Goal: Transaction & Acquisition: Purchase product/service

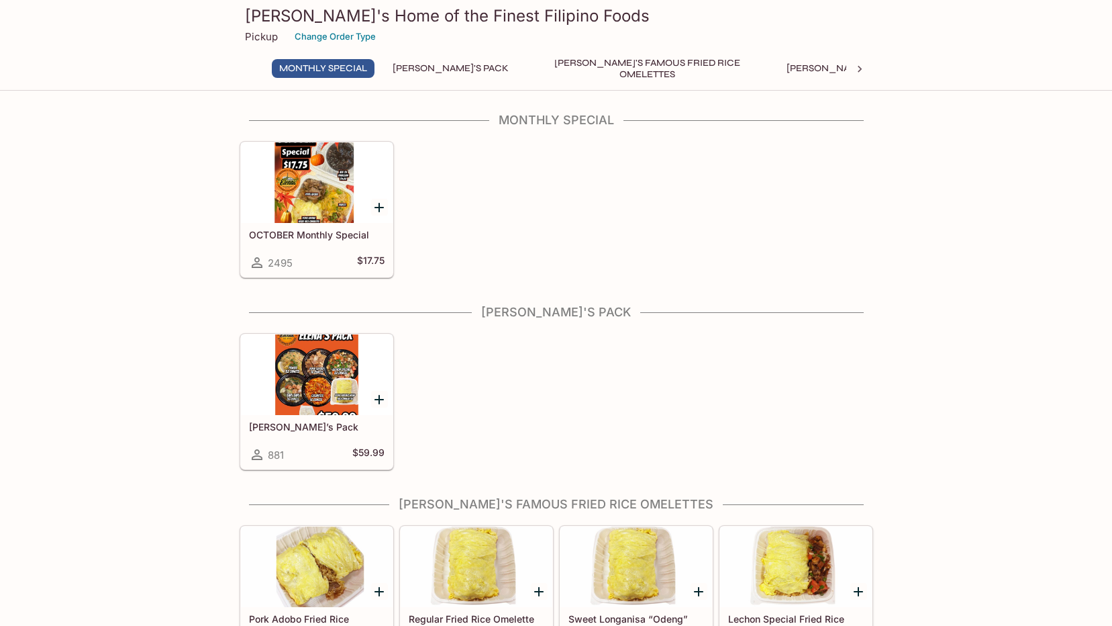
click at [312, 376] on div at bounding box center [317, 374] width 152 height 81
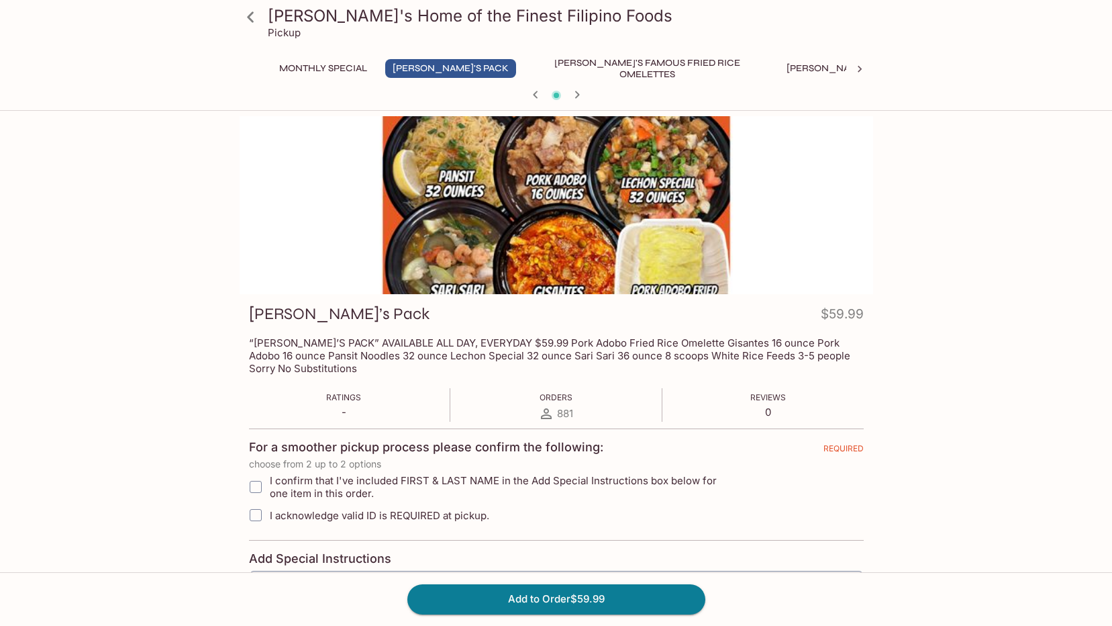
click at [248, 13] on icon at bounding box center [250, 16] width 23 height 23
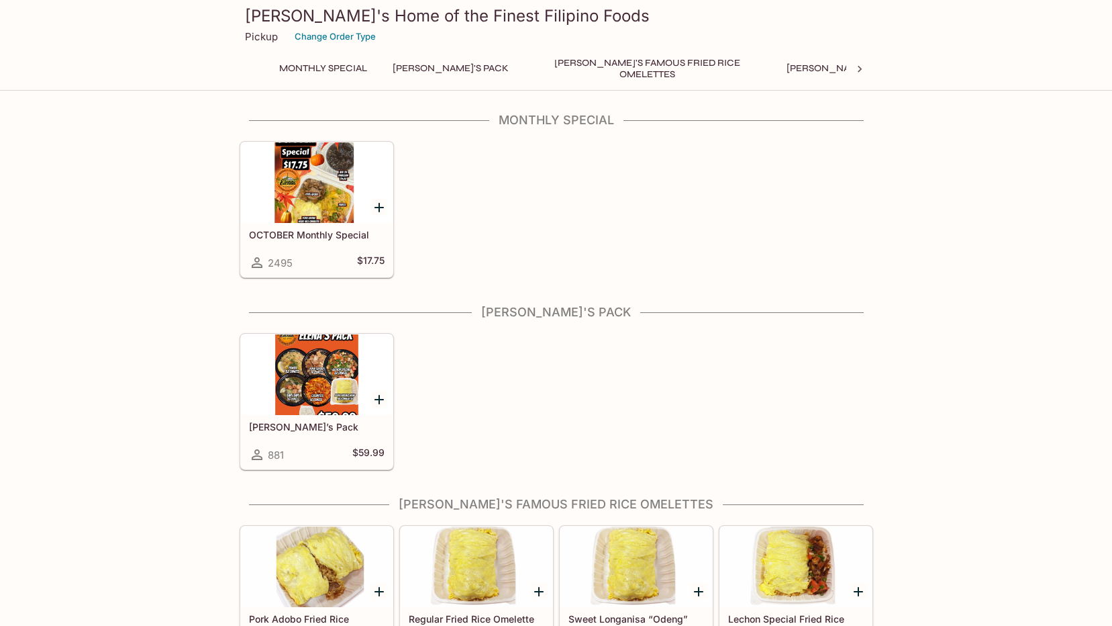
click at [340, 195] on div at bounding box center [317, 182] width 152 height 81
